Goal: Navigation & Orientation: Find specific page/section

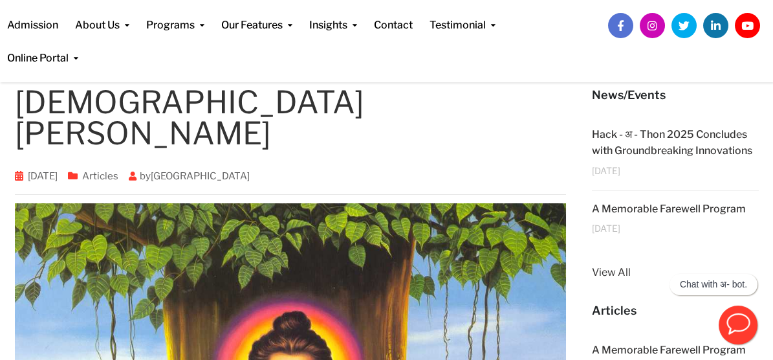
scroll to position [102, 0]
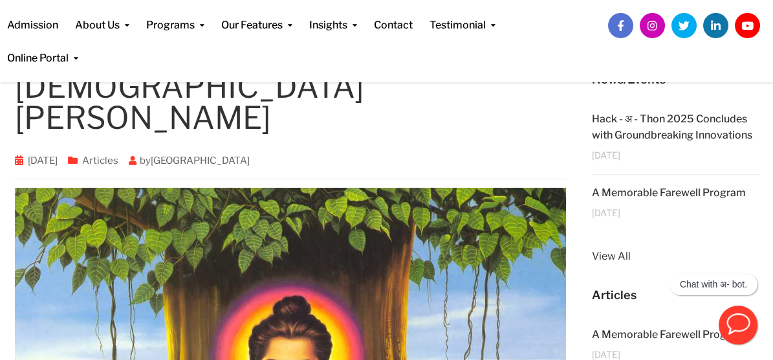
drag, startPoint x: 402, startPoint y: 207, endPoint x: 681, endPoint y: 0, distance: 347.4
